Goal: Task Accomplishment & Management: Manage account settings

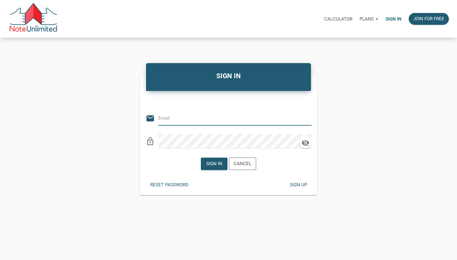
type input "[PERSON_NAME][EMAIL_ADDRESS][DOMAIN_NAME]"
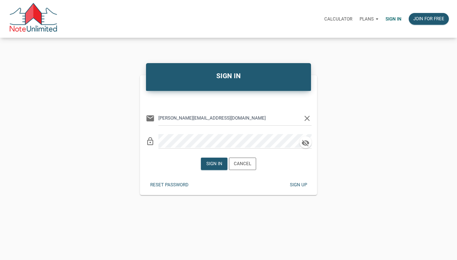
click at [388, 18] on p "Sign in" at bounding box center [394, 18] width 16 height 5
click at [217, 167] on div "Sign in" at bounding box center [215, 163] width 16 height 7
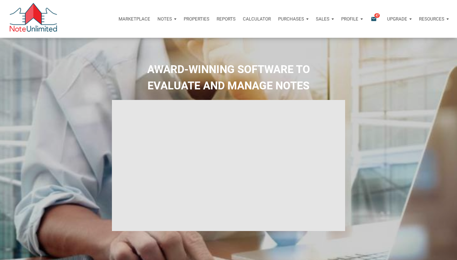
type input "Introduction to new features"
select select
click at [342, 18] on p "Profile" at bounding box center [350, 18] width 17 height 5
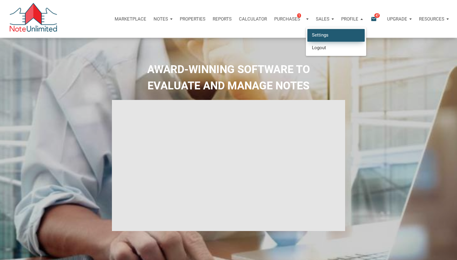
click at [321, 34] on link "Settings" at bounding box center [336, 35] width 57 height 12
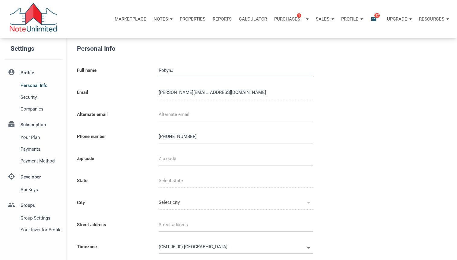
select select
